Goal: Task Accomplishment & Management: Complete application form

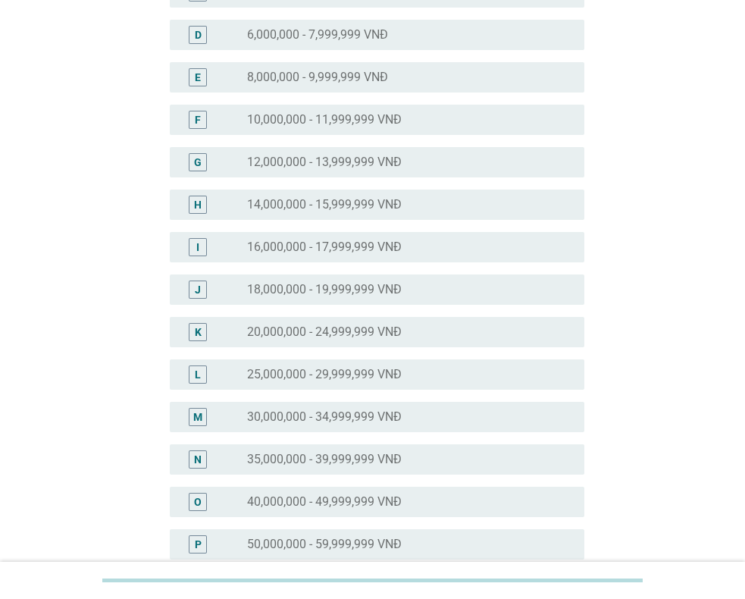
scroll to position [269, 0]
click at [326, 205] on label "14,000,000 - 15,999,999 VNĐ" at bounding box center [324, 204] width 155 height 15
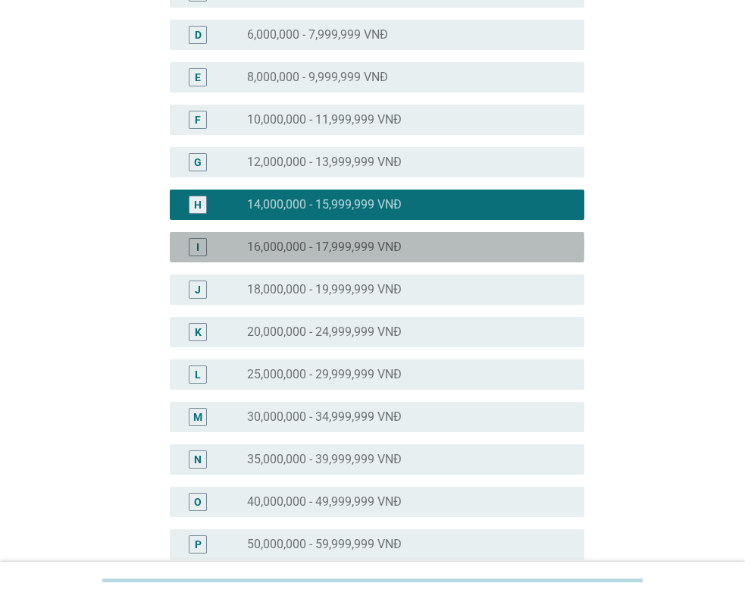
click at [357, 249] on label "16,000,000 - 17,999,999 VNĐ" at bounding box center [324, 246] width 155 height 15
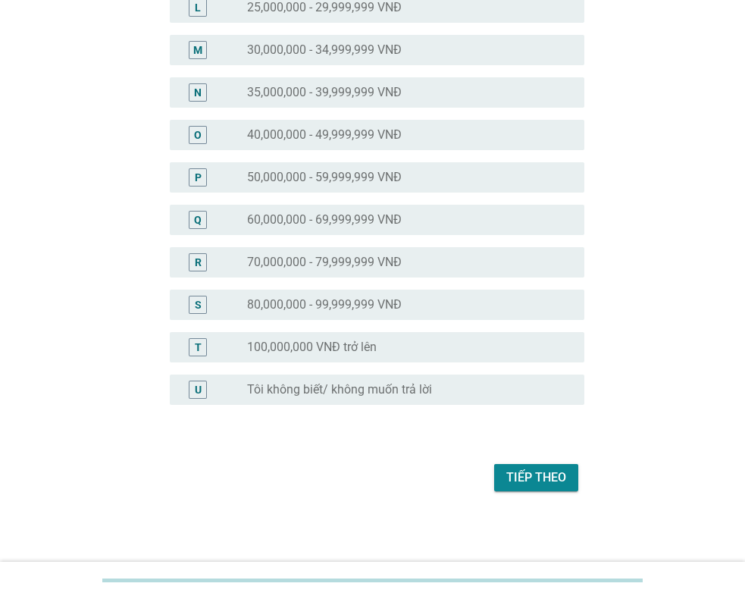
scroll to position [637, 0]
click at [528, 487] on button "Tiếp theo" at bounding box center [536, 476] width 84 height 27
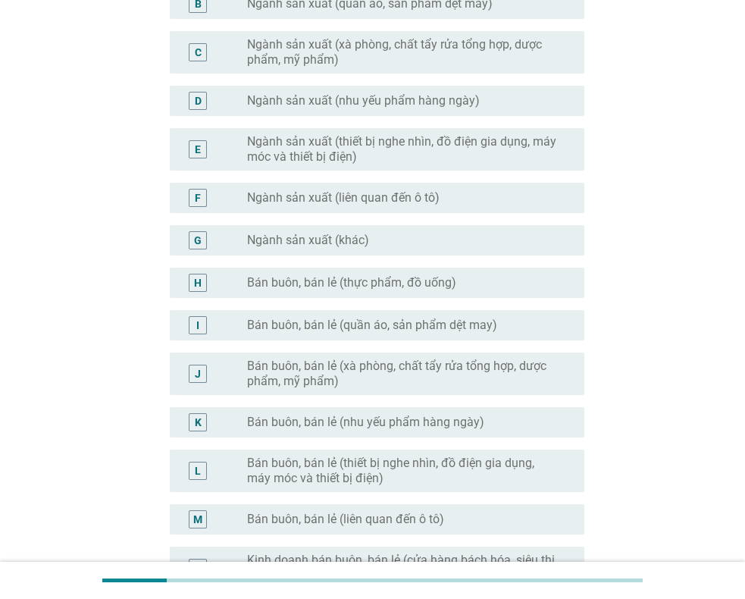
scroll to position [269, 0]
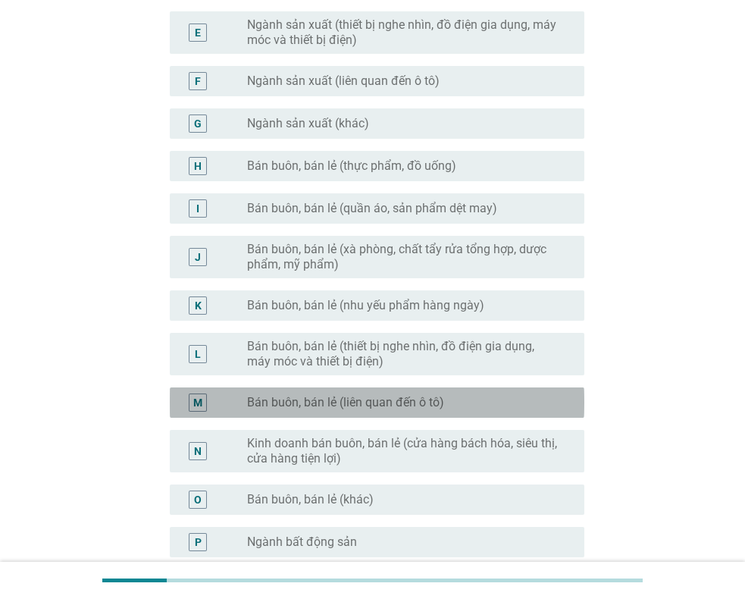
click at [402, 397] on label "Bán buôn, bán lẻ (liên quan đến ô tô)" at bounding box center [345, 402] width 197 height 15
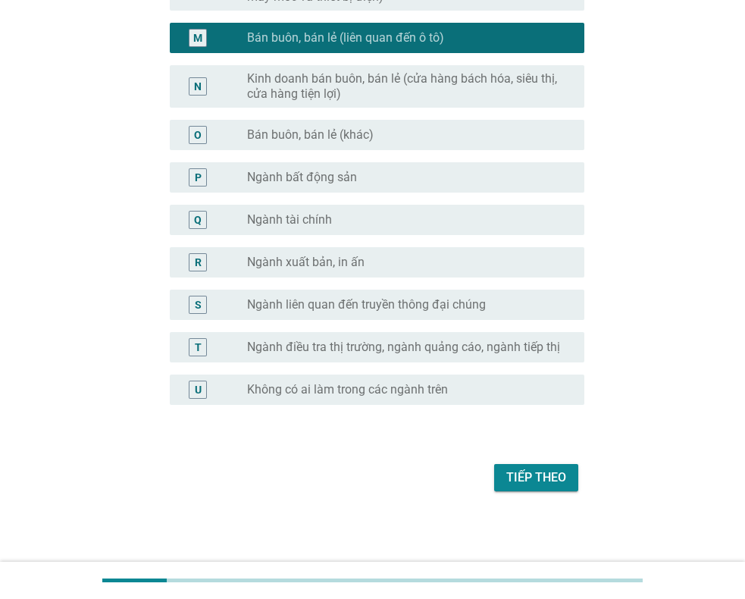
scroll to position [724, 0]
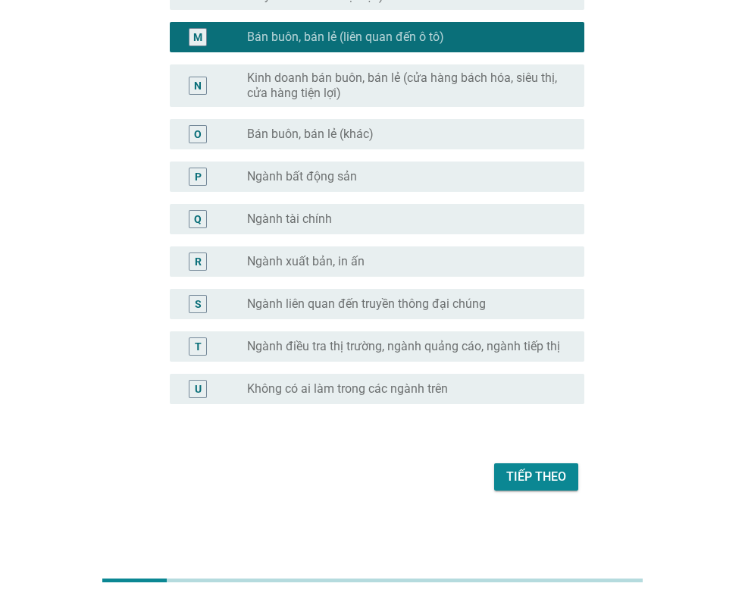
drag, startPoint x: 543, startPoint y: 484, endPoint x: 498, endPoint y: 460, distance: 51.5
click at [542, 484] on div "Tiếp theo" at bounding box center [536, 477] width 60 height 18
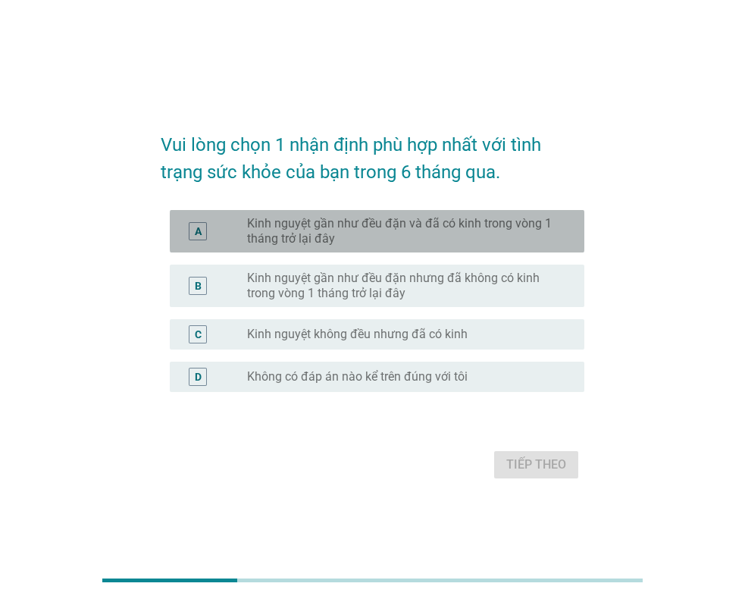
drag, startPoint x: 367, startPoint y: 229, endPoint x: 454, endPoint y: 311, distance: 119.6
click at [367, 230] on label "Kinh nguyệt gần như đều đặn và đã có kinh trong vòng 1 tháng trở lại đây" at bounding box center [403, 231] width 313 height 30
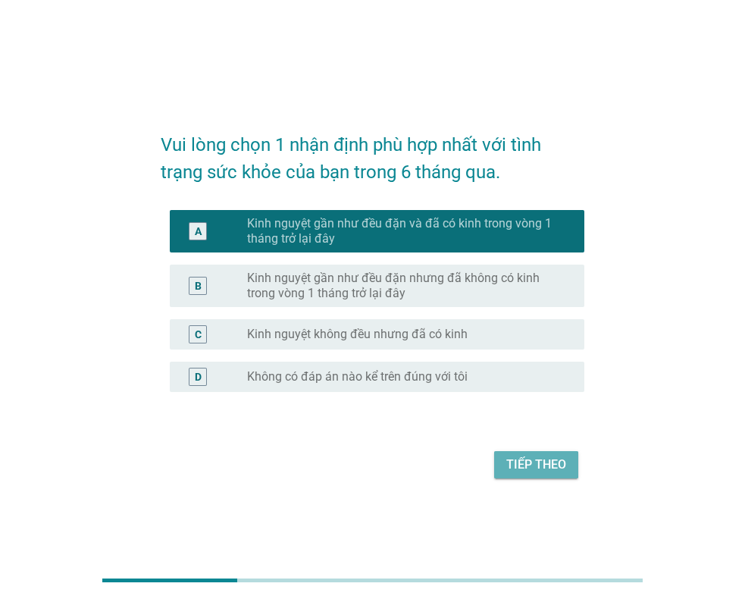
drag, startPoint x: 545, startPoint y: 457, endPoint x: 527, endPoint y: 464, distance: 19.4
click at [527, 464] on div "Tiếp theo" at bounding box center [536, 464] width 60 height 18
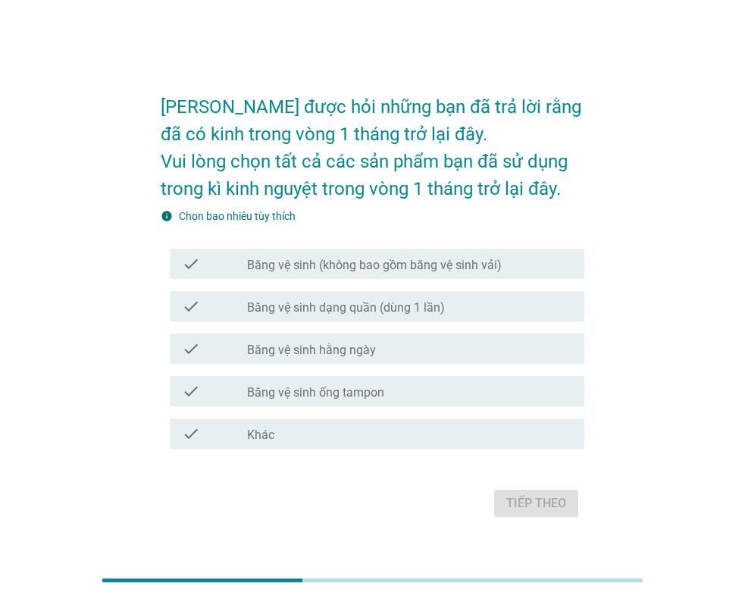
click at [327, 264] on label "Băng vệ sinh (không bao gồm băng vệ sinh vải)" at bounding box center [374, 265] width 255 height 15
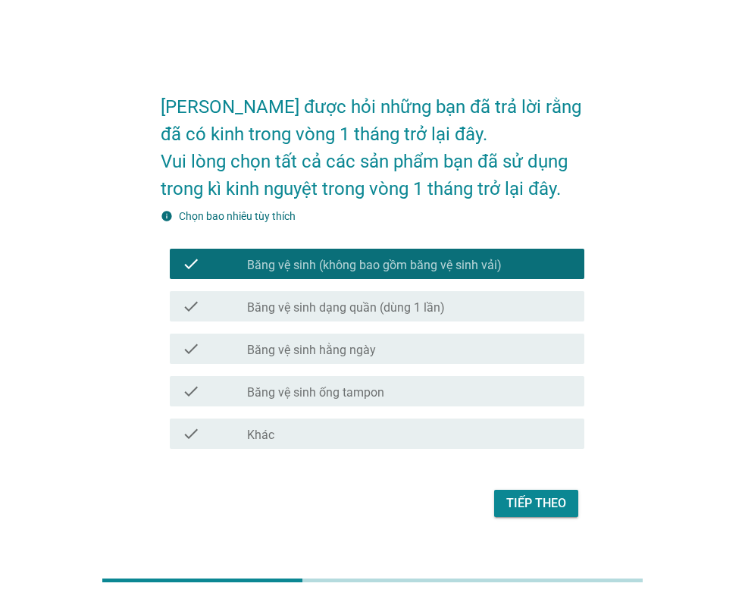
click at [546, 502] on div "Tiếp theo" at bounding box center [536, 503] width 60 height 18
